Goal: Navigation & Orientation: Find specific page/section

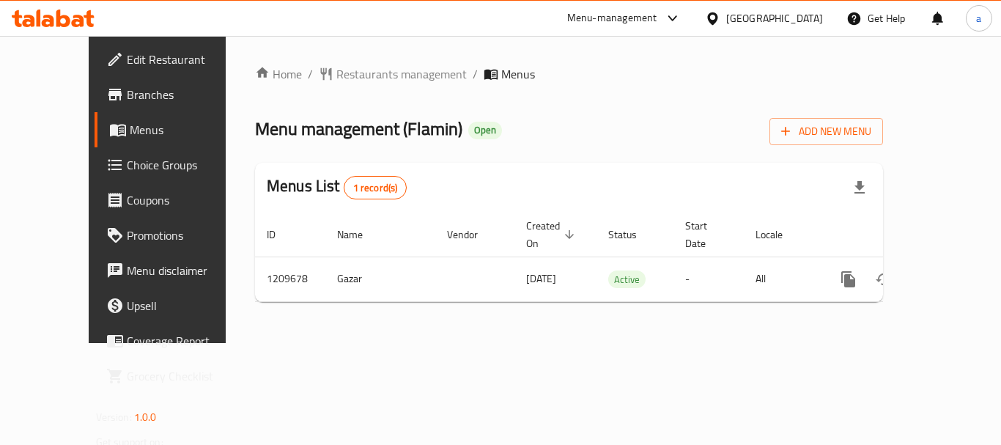
click at [783, 9] on div "[GEOGRAPHIC_DATA]" at bounding box center [763, 18] width 141 height 35
click at [805, 19] on div "[GEOGRAPHIC_DATA]" at bounding box center [774, 18] width 97 height 16
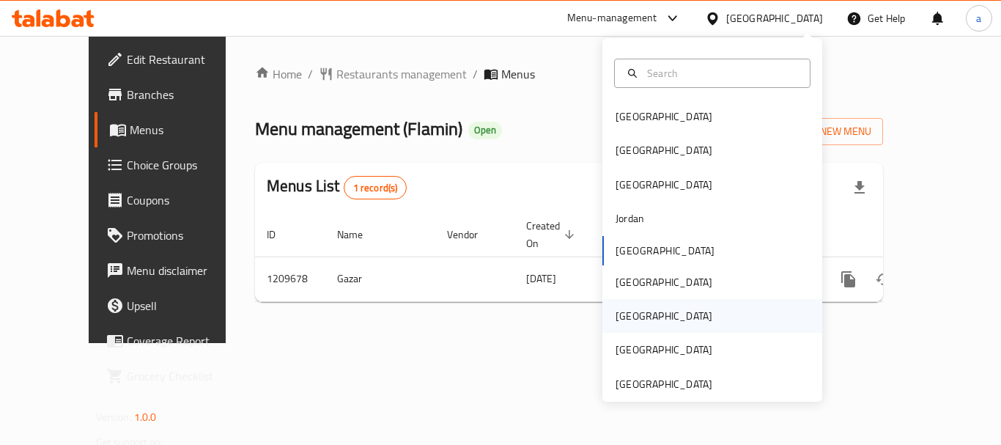
click at [634, 312] on div "[GEOGRAPHIC_DATA]" at bounding box center [664, 316] width 120 height 34
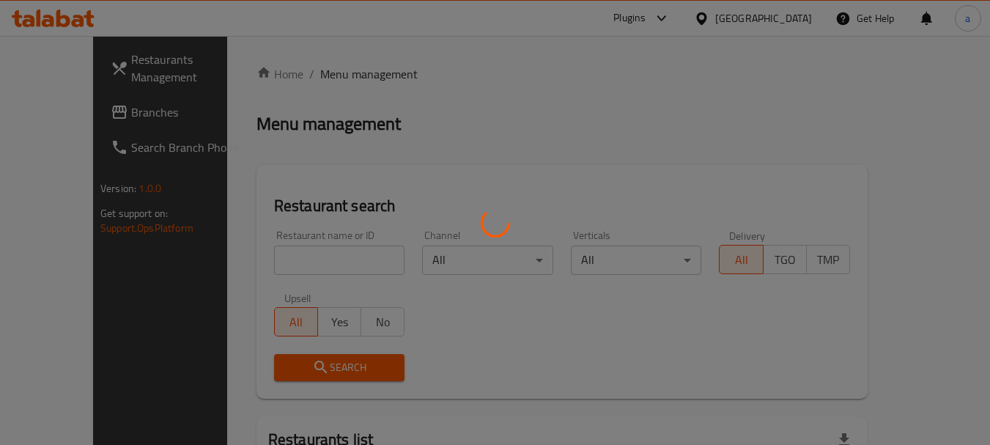
click at [86, 109] on div at bounding box center [495, 222] width 990 height 445
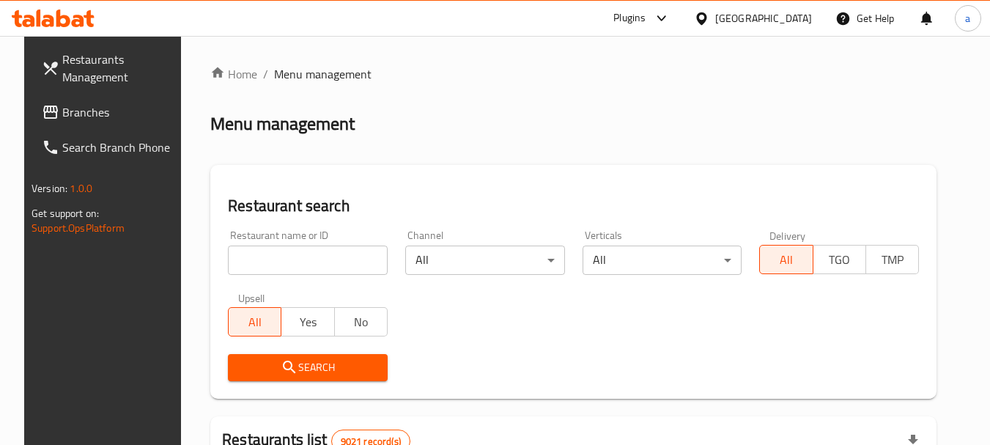
click at [81, 110] on span "Branches" at bounding box center [120, 112] width 116 height 18
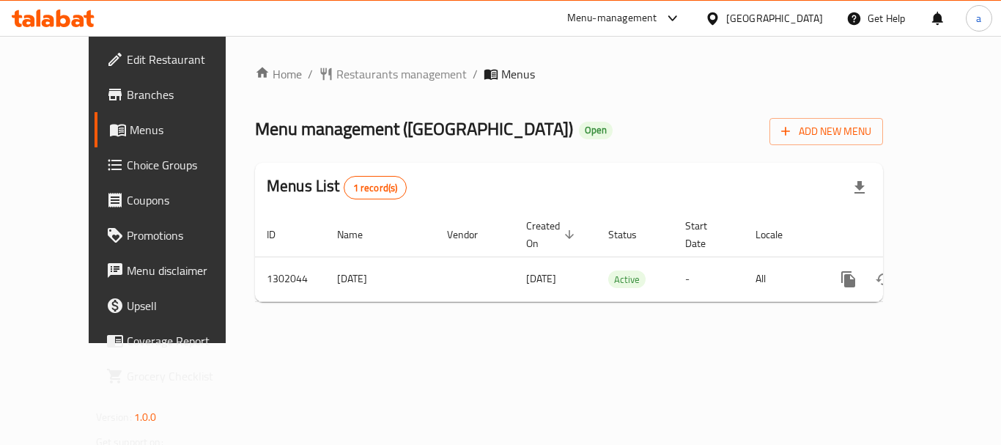
click at [802, 13] on div "[GEOGRAPHIC_DATA]" at bounding box center [774, 18] width 97 height 16
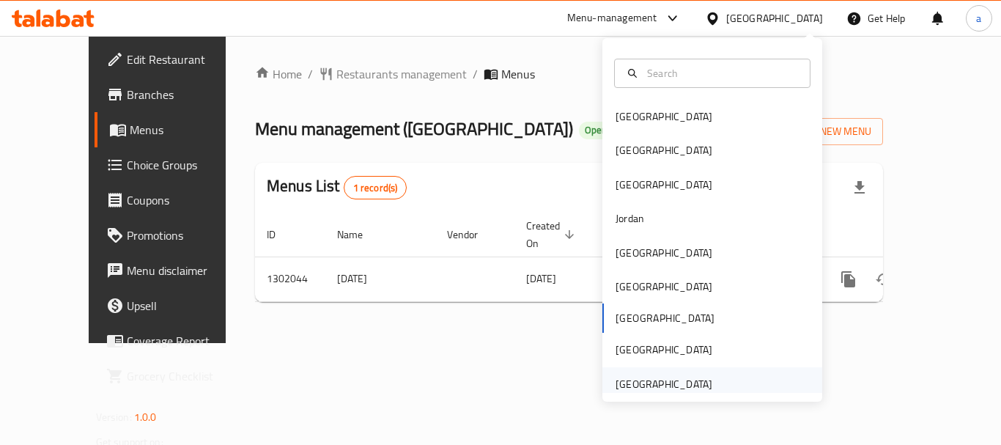
click at [658, 380] on div "[GEOGRAPHIC_DATA]" at bounding box center [664, 384] width 97 height 16
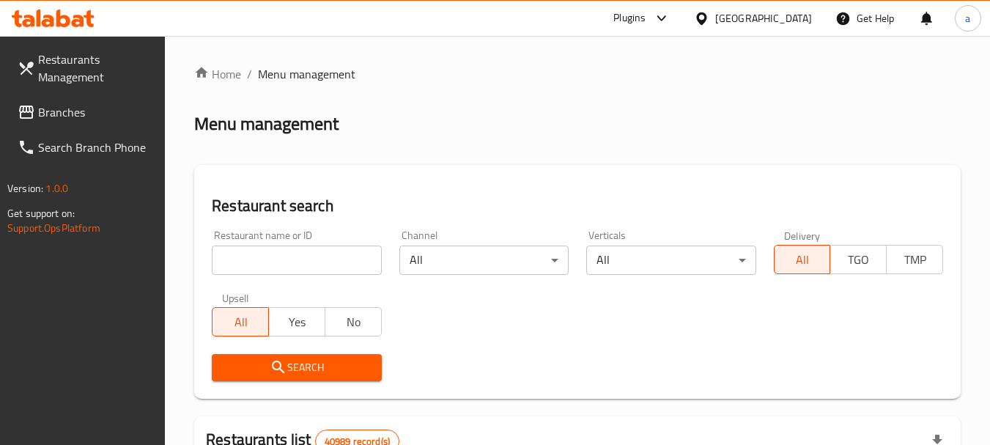
click at [66, 111] on span "Branches" at bounding box center [96, 112] width 116 height 18
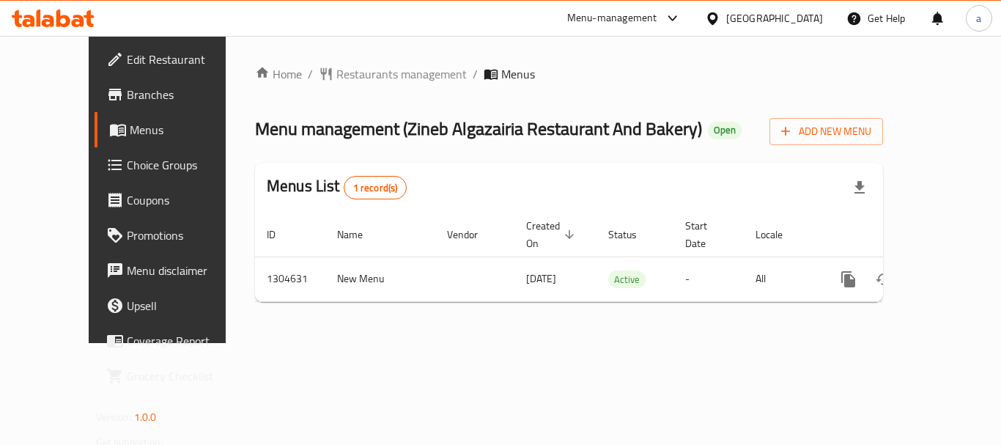
click at [740, 15] on div "[GEOGRAPHIC_DATA]" at bounding box center [774, 18] width 97 height 16
click at [674, 18] on icon at bounding box center [673, 19] width 18 height 18
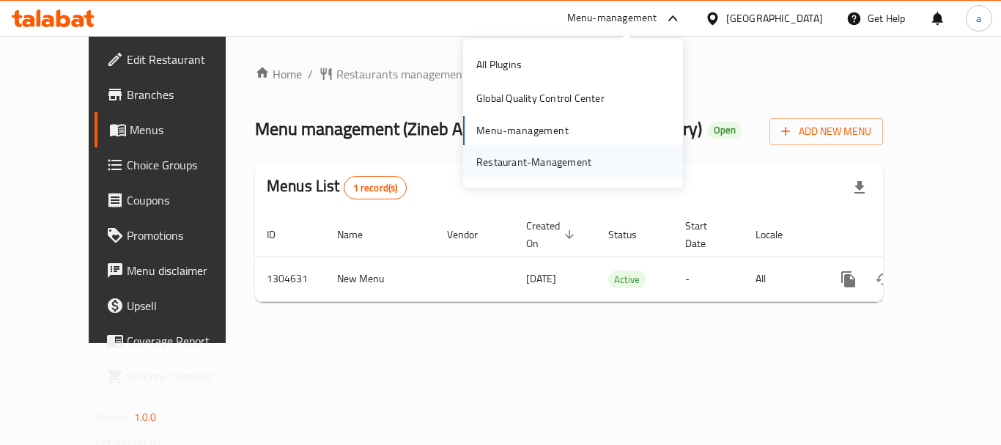
click at [549, 154] on div "Restaurant-Management" at bounding box center [533, 162] width 115 height 16
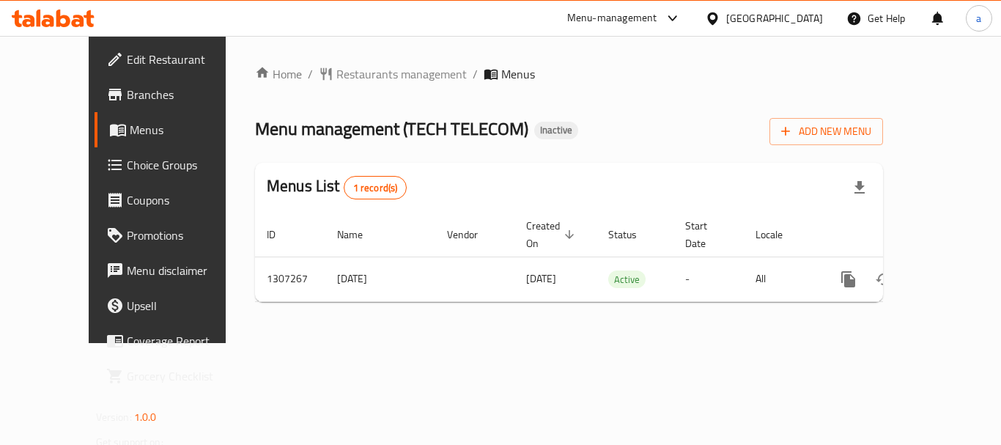
click at [790, 9] on div "[GEOGRAPHIC_DATA]" at bounding box center [763, 18] width 141 height 35
click at [775, 13] on div "[GEOGRAPHIC_DATA]" at bounding box center [774, 18] width 97 height 16
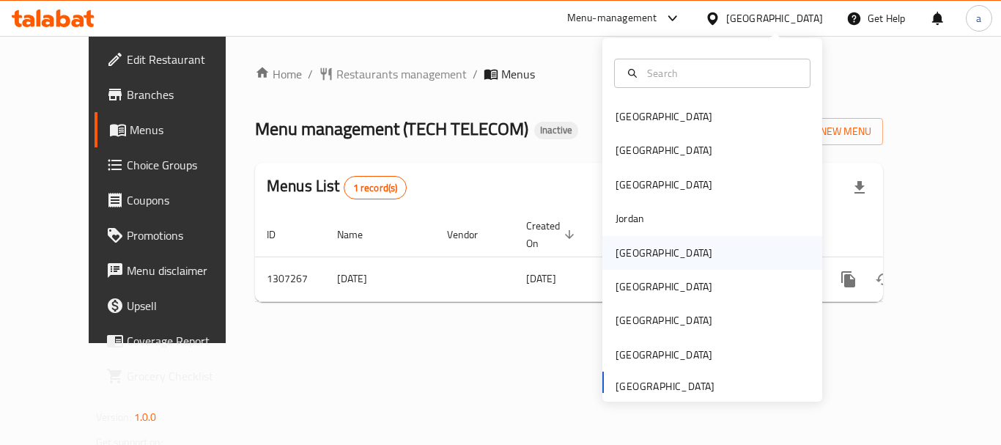
click at [637, 245] on div "[GEOGRAPHIC_DATA]" at bounding box center [664, 253] width 120 height 34
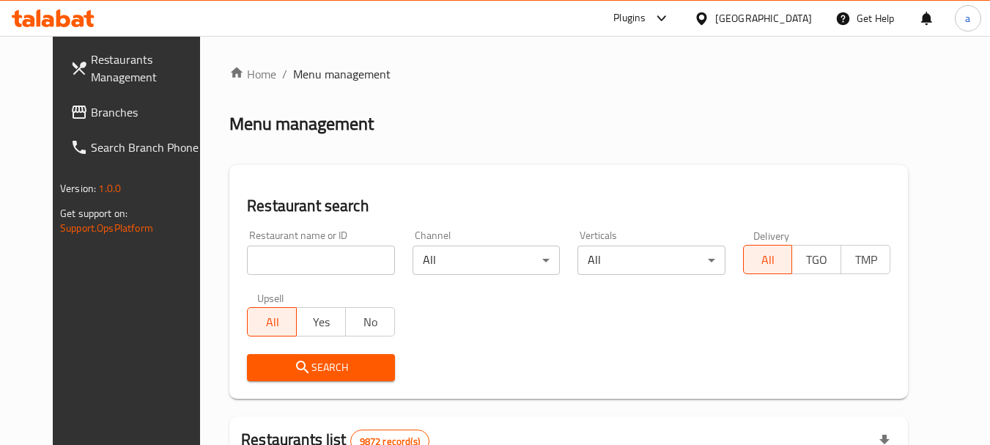
click at [91, 106] on span "Branches" at bounding box center [149, 112] width 116 height 18
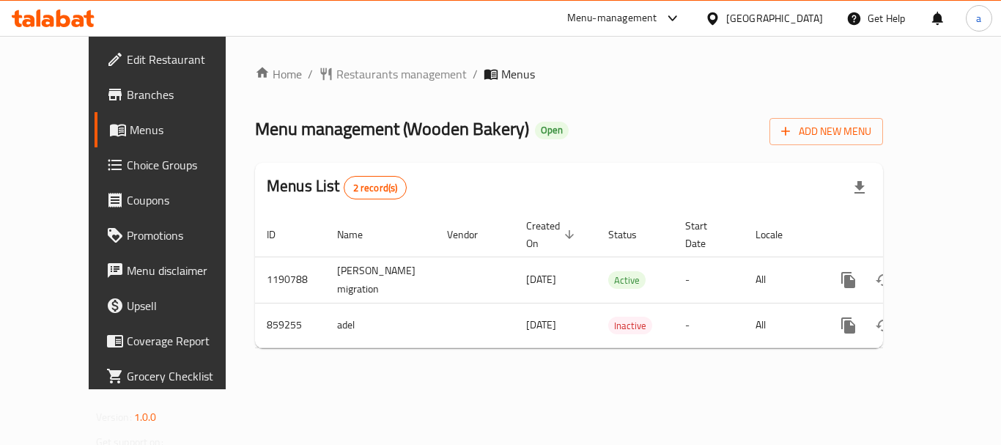
click at [802, 20] on div "[GEOGRAPHIC_DATA]" at bounding box center [774, 18] width 97 height 16
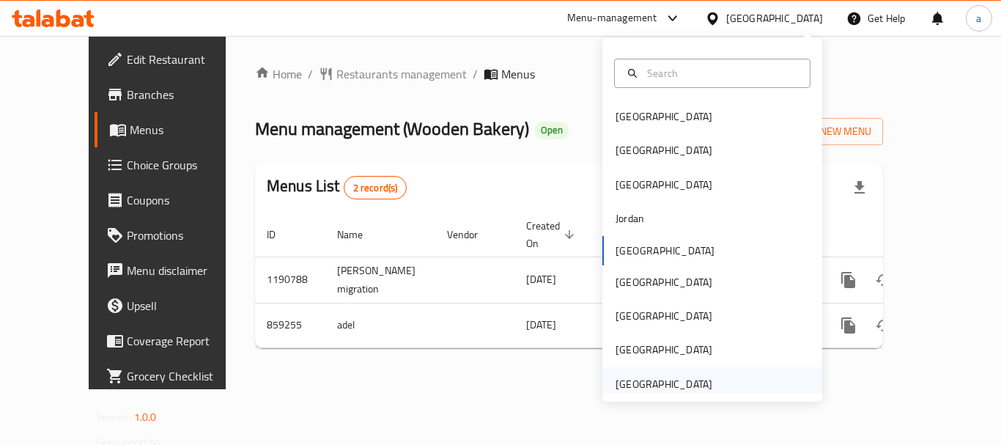
click at [657, 378] on div "[GEOGRAPHIC_DATA]" at bounding box center [664, 384] width 97 height 16
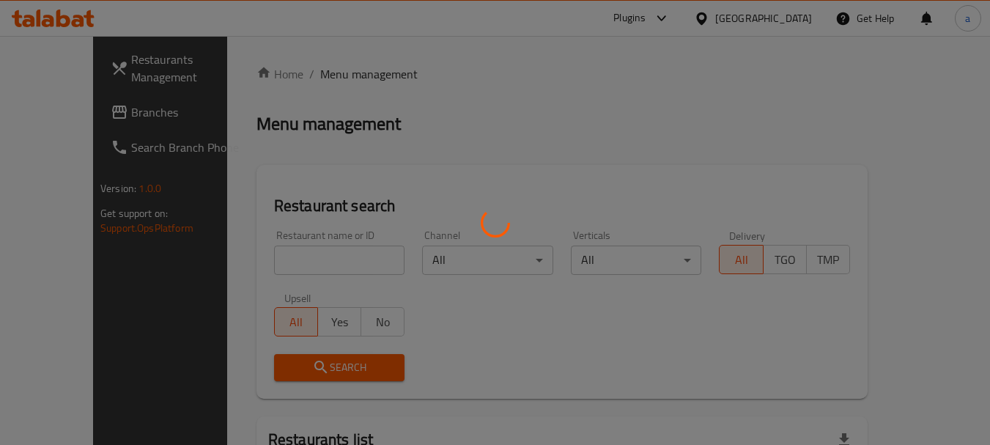
click at [70, 111] on div at bounding box center [495, 222] width 990 height 445
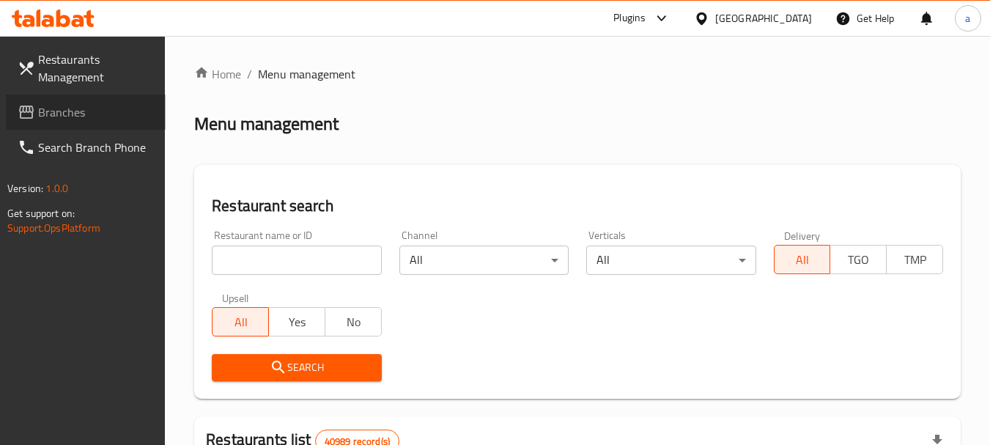
click at [70, 111] on span "Branches" at bounding box center [96, 112] width 116 height 18
